Goal: Find specific page/section: Find specific page/section

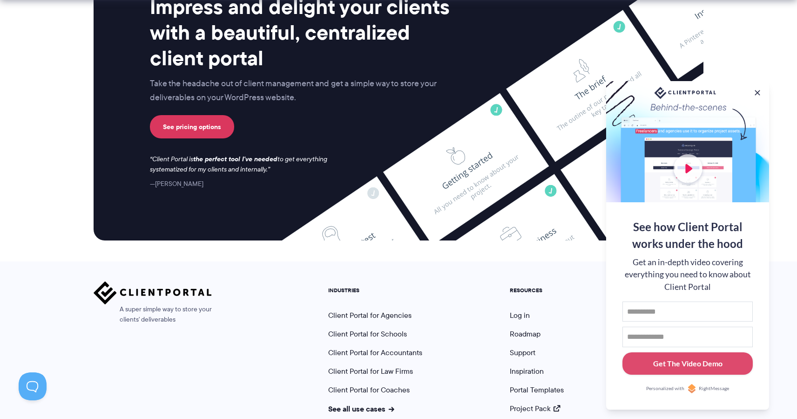
scroll to position [3856, 0]
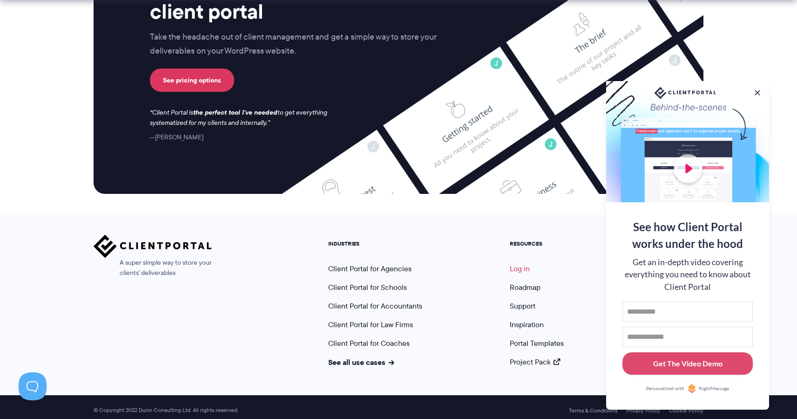
click at [519, 265] on link "Log in" at bounding box center [520, 268] width 20 height 11
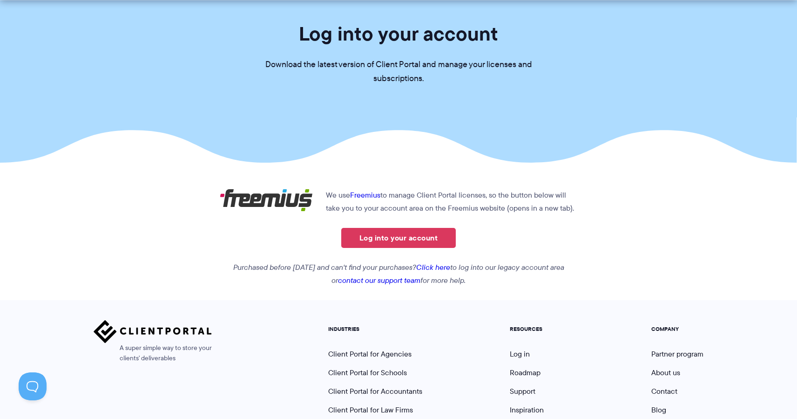
scroll to position [69, 0]
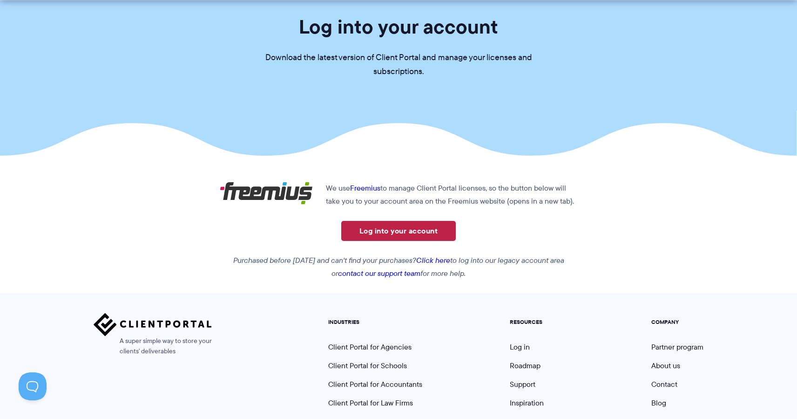
click at [393, 229] on link "Log into your account" at bounding box center [398, 231] width 115 height 20
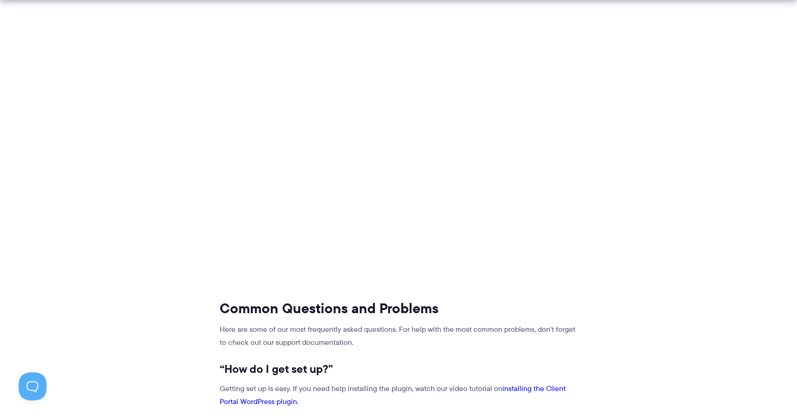
scroll to position [283, 0]
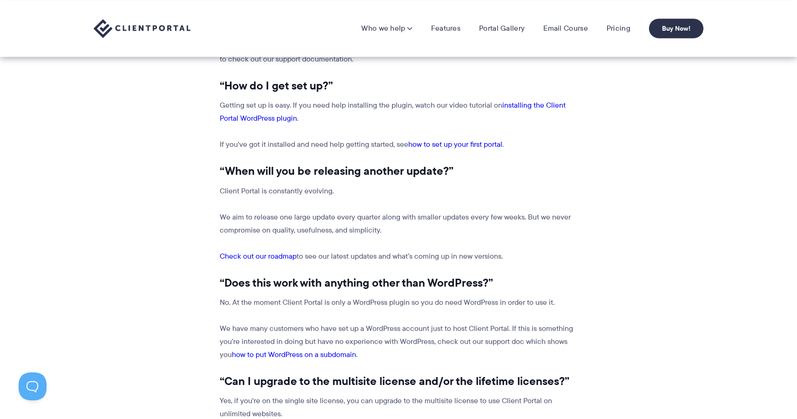
scroll to position [0, 0]
